Goal: Information Seeking & Learning: Learn about a topic

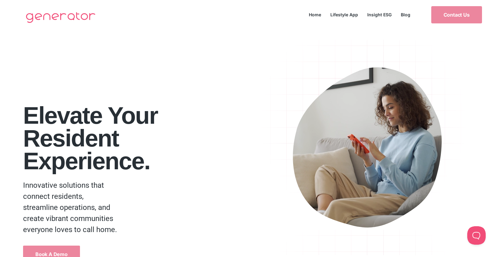
click at [311, 14] on link "Home" at bounding box center [315, 14] width 22 height 8
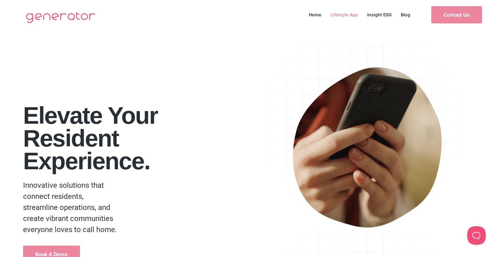
click at [341, 14] on link "Lifestyle App" at bounding box center [344, 14] width 37 height 8
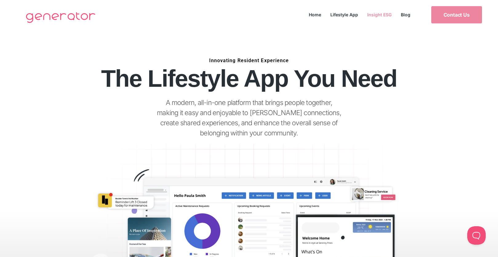
click at [371, 14] on link "Insight ESG" at bounding box center [380, 14] width 34 height 8
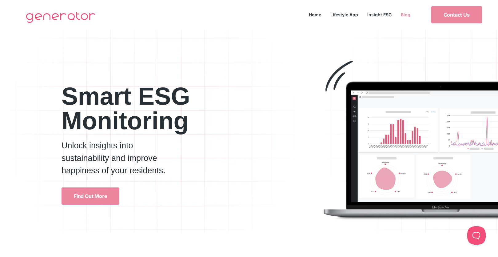
click at [403, 13] on link "Blog" at bounding box center [405, 14] width 19 height 8
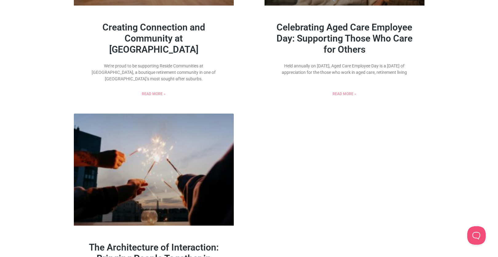
scroll to position [482, 0]
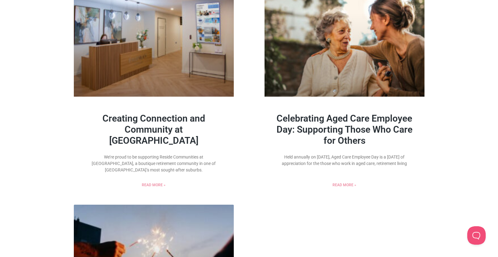
click at [357, 116] on div "Celebrating Aged Care Employee Day: Supporting Those Who Care for Others Held a…" at bounding box center [344, 89] width 160 height 209
click at [356, 121] on link "Celebrating Aged Care Employee Day: Supporting Those Who Care for Others" at bounding box center [344, 129] width 136 height 33
